Goal: Task Accomplishment & Management: Manage account settings

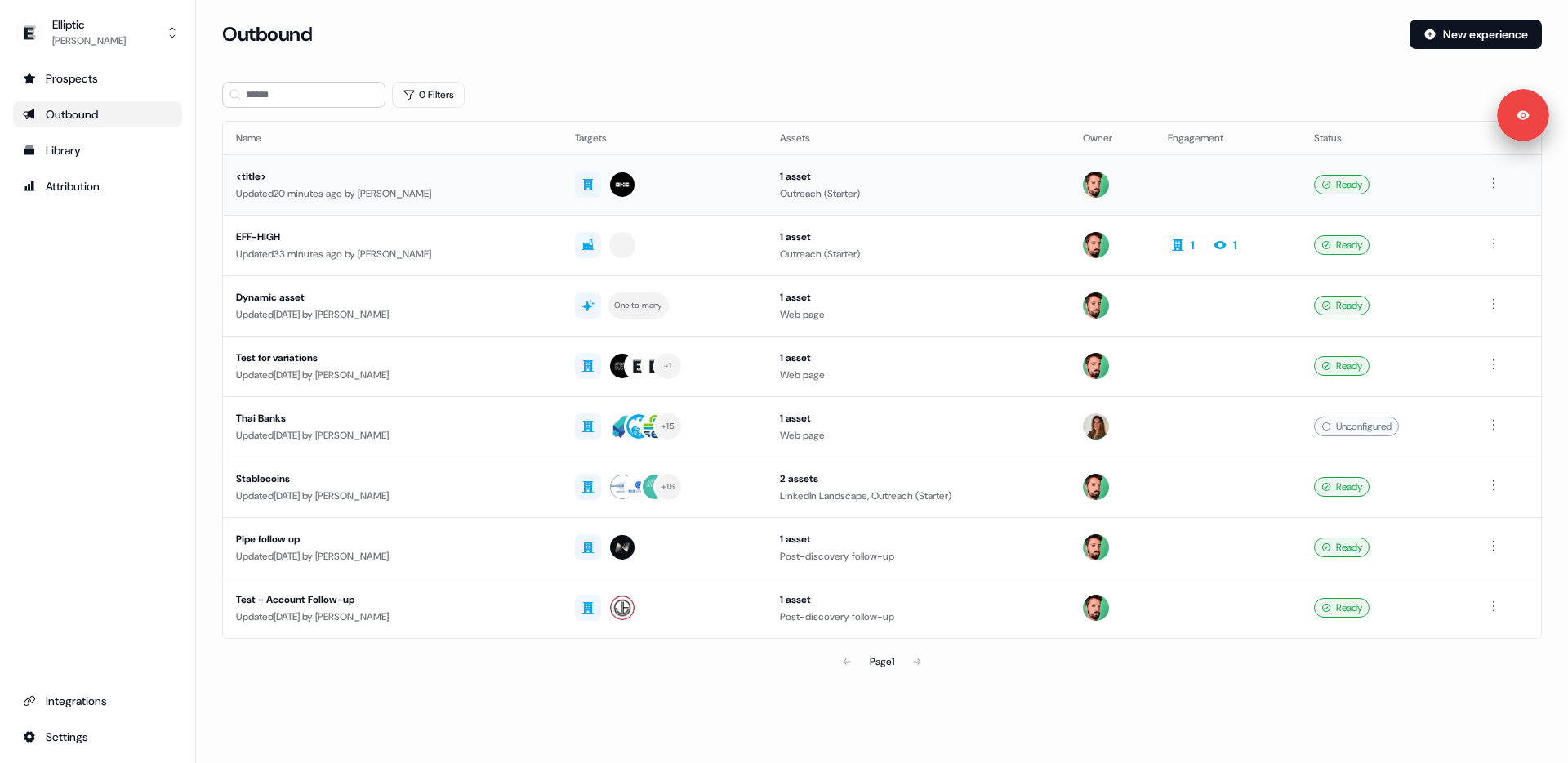
click at [351, 182] on div "<title>" at bounding box center [392, 176] width 313 height 17
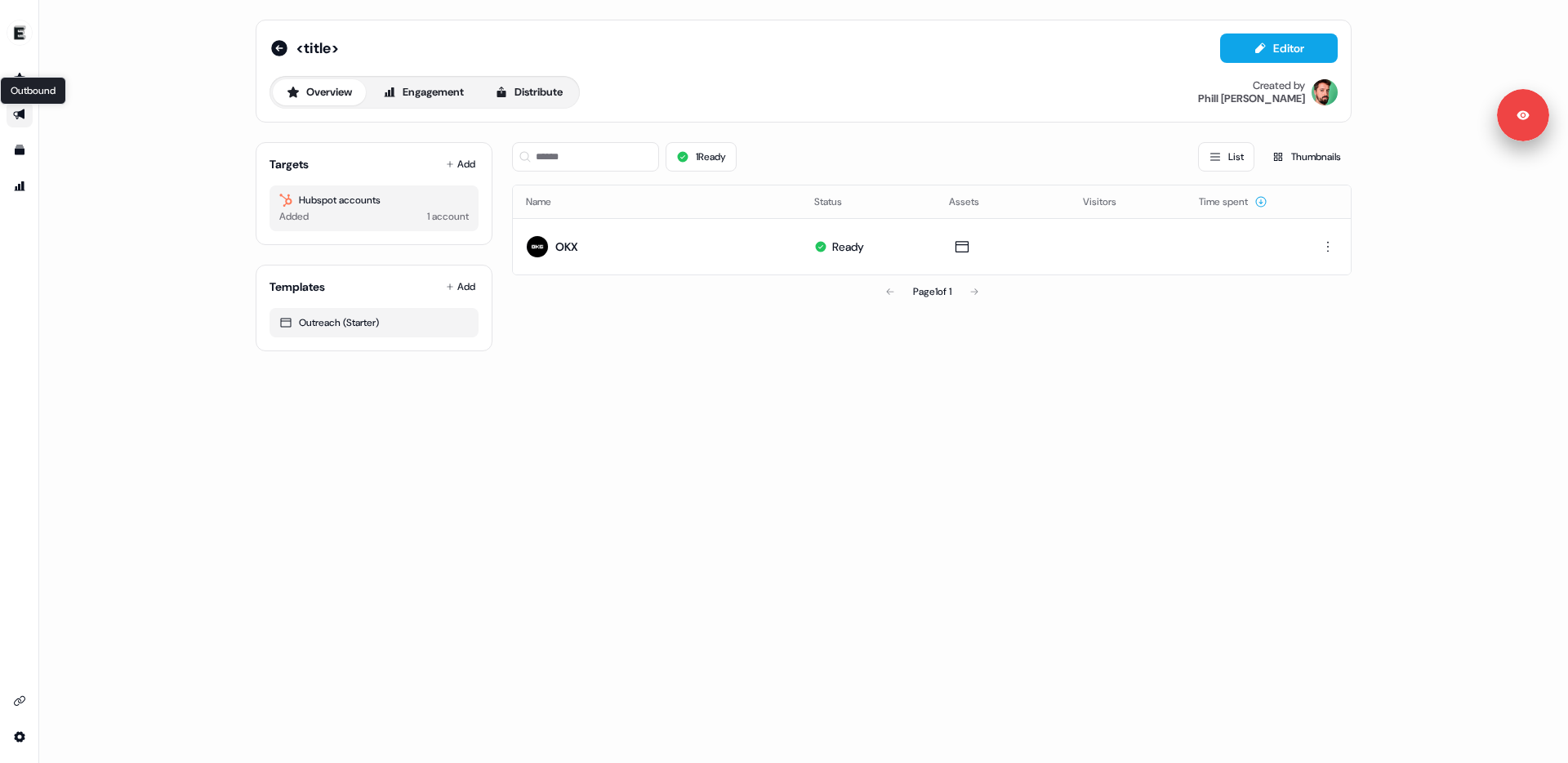
click at [19, 115] on icon "Go to outbound experience" at bounding box center [18, 115] width 11 height 11
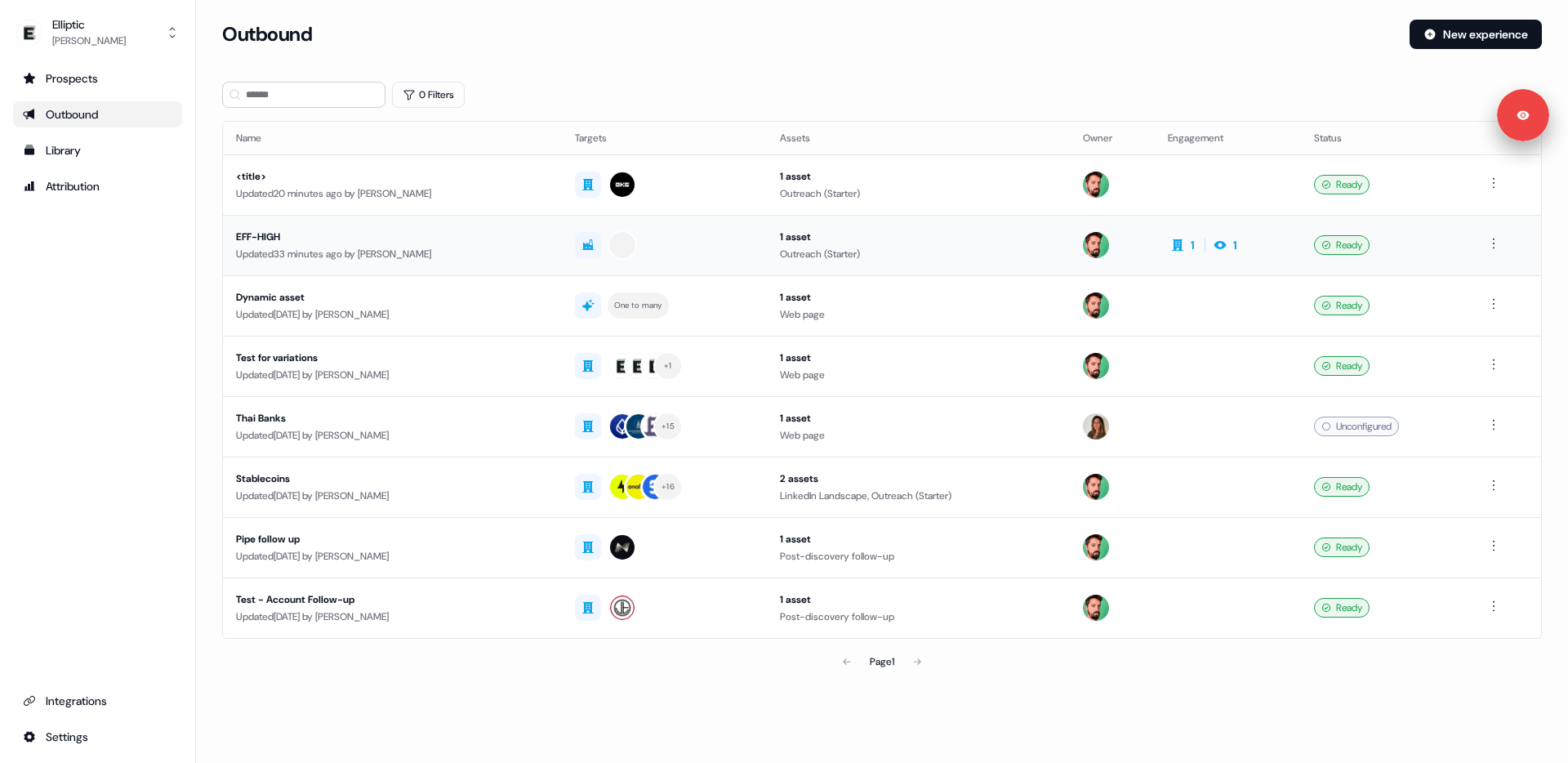
click at [243, 236] on div "EFF-HIGH" at bounding box center [392, 236] width 313 height 17
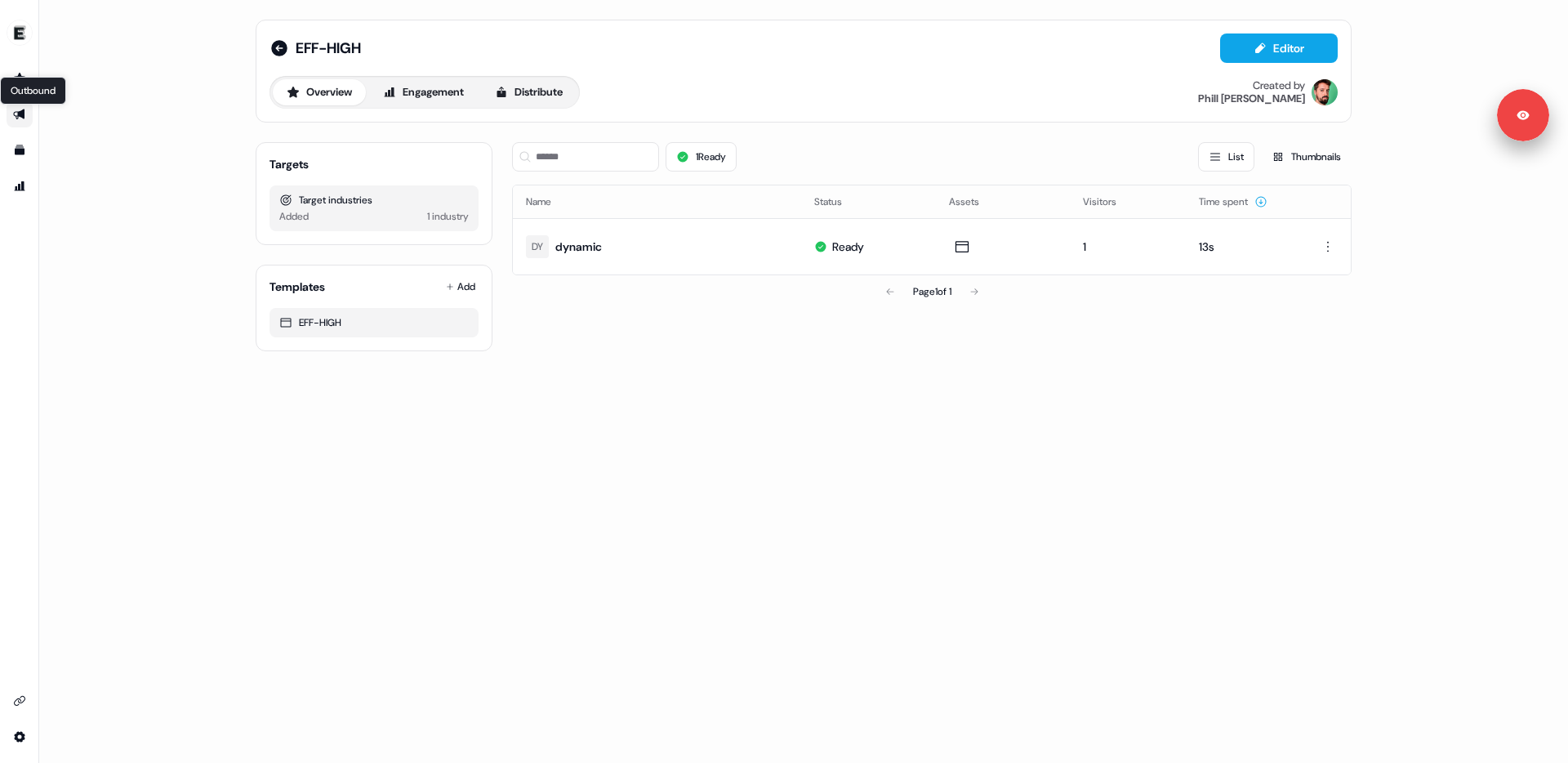
click at [24, 112] on icon "Go to outbound experience" at bounding box center [18, 115] width 11 height 11
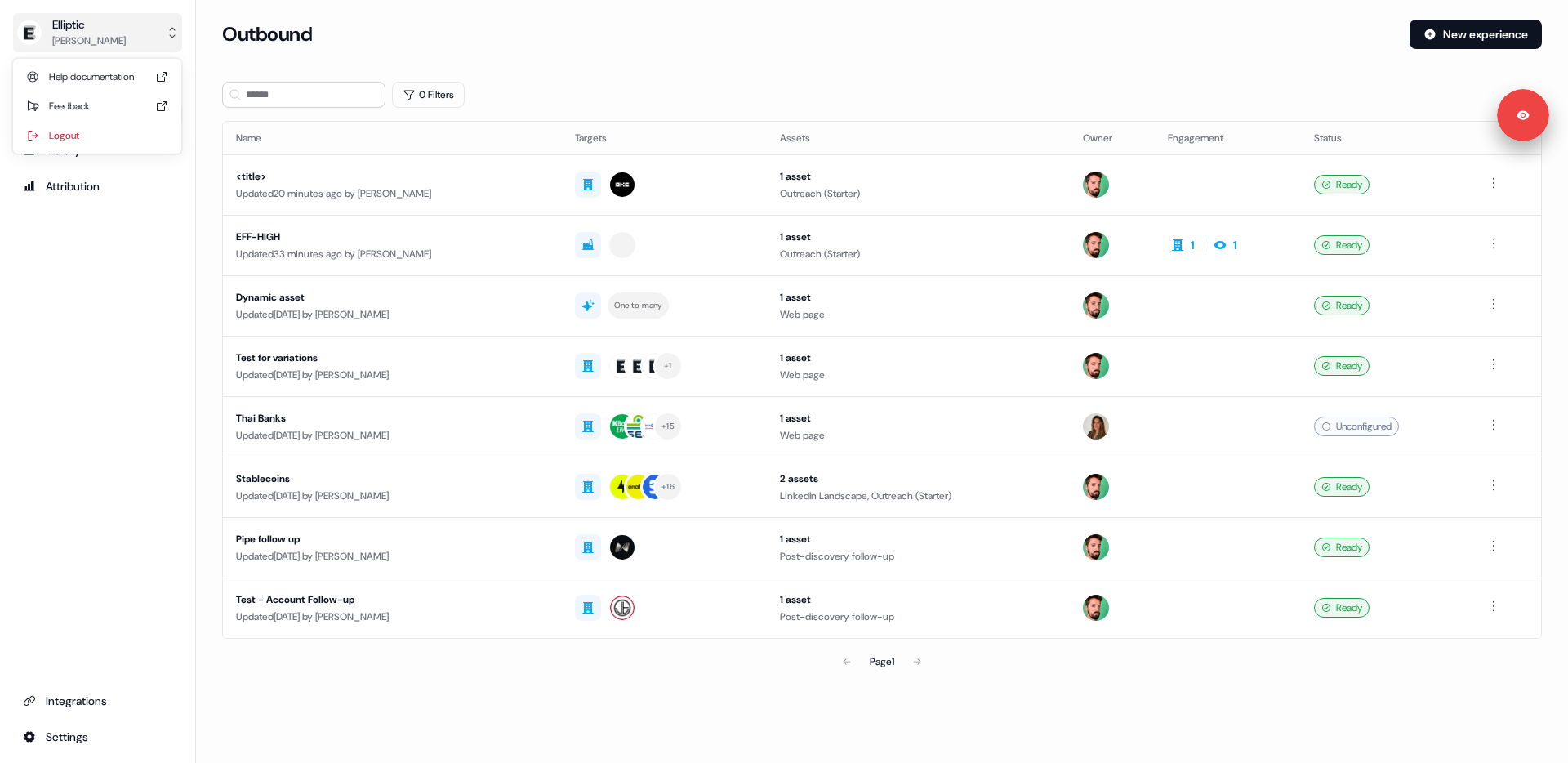
click at [76, 26] on div "Elliptic" at bounding box center [90, 25] width 74 height 17
click at [84, 134] on div "Logout" at bounding box center [97, 135] width 155 height 29
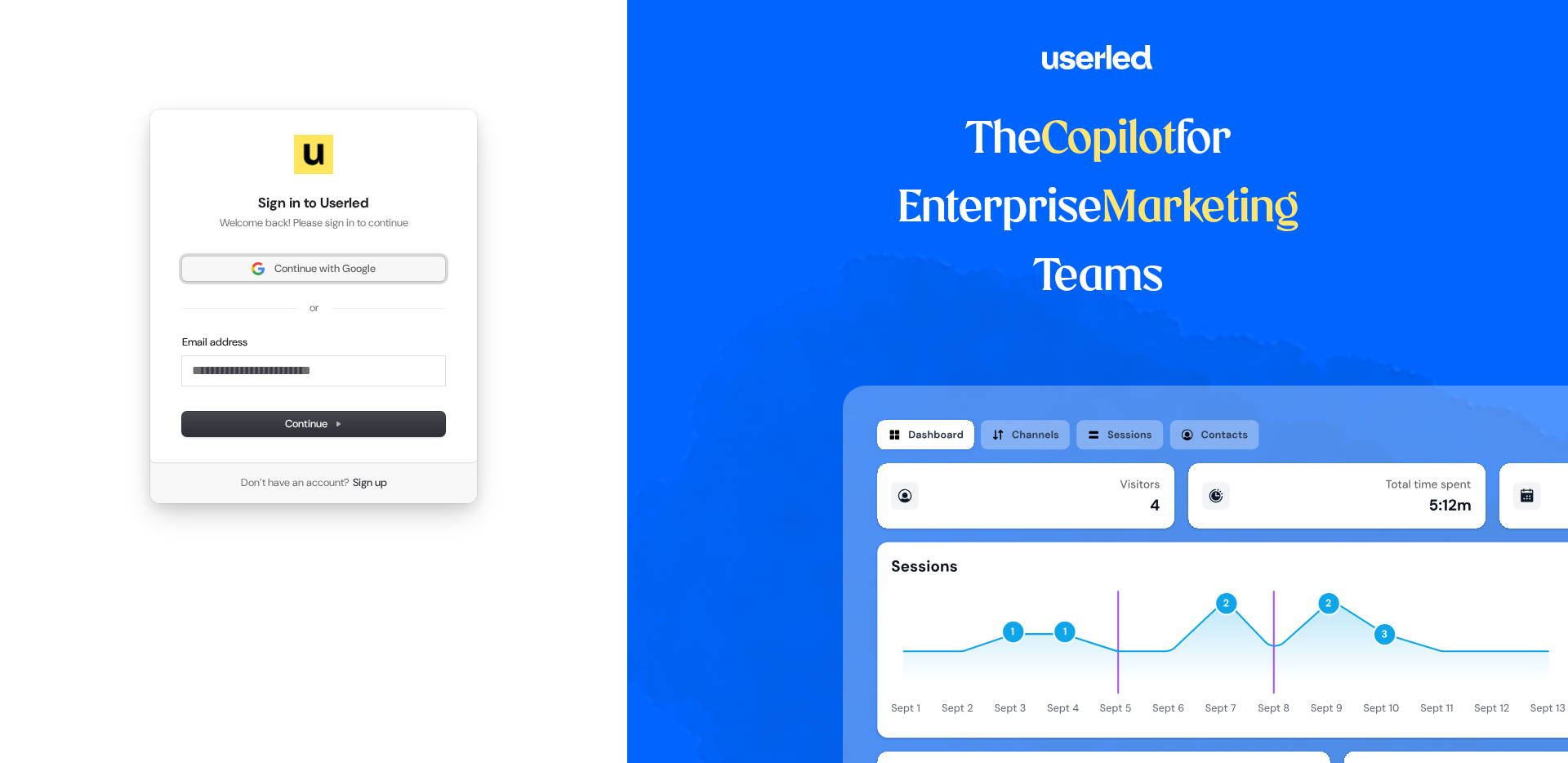
click at [374, 275] on span "Continue with Google" at bounding box center [325, 269] width 101 height 15
